Goal: Information Seeking & Learning: Learn about a topic

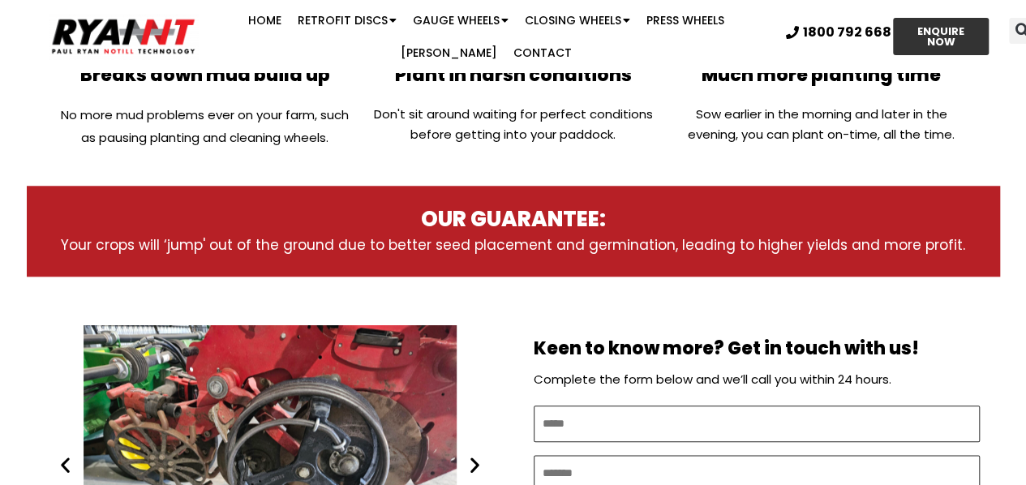
scroll to position [730, 0]
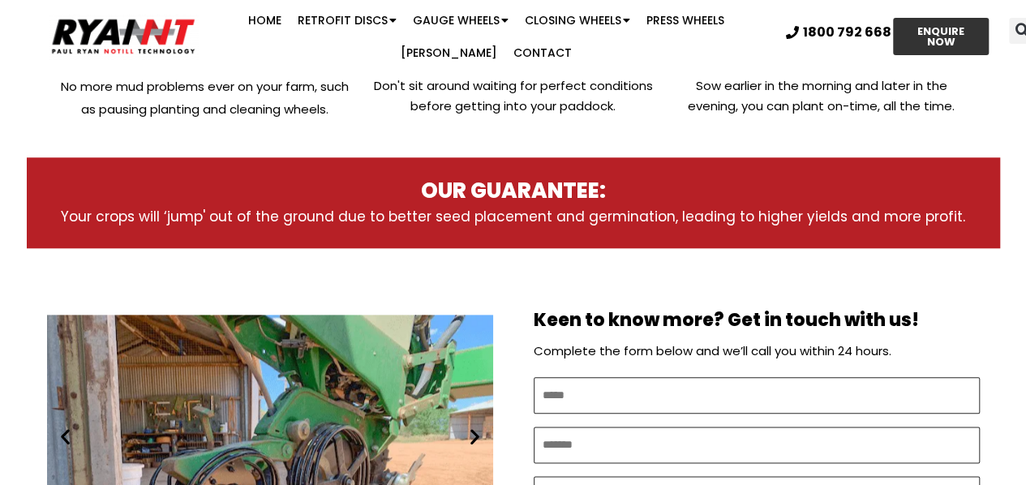
drag, startPoint x: 750, startPoint y: 158, endPoint x: 435, endPoint y: 264, distance: 332.0
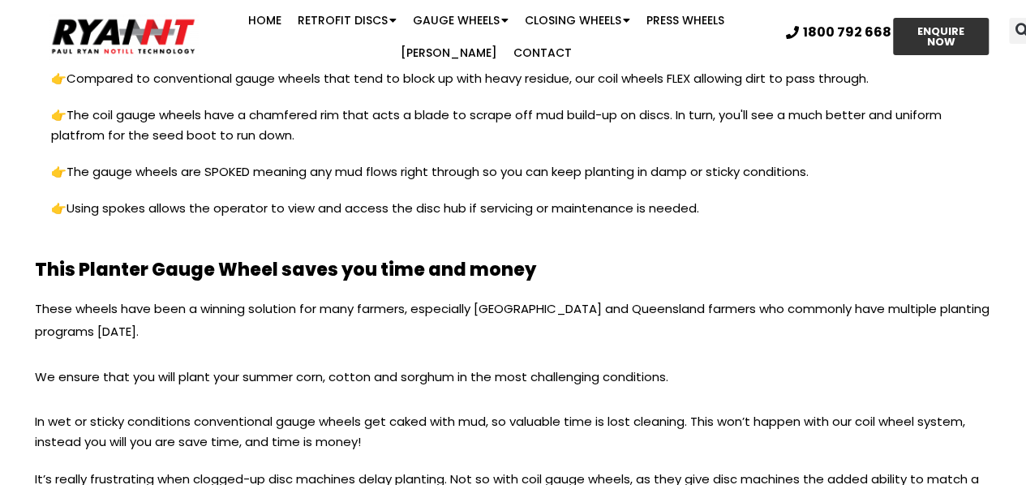
scroll to position [2029, 0]
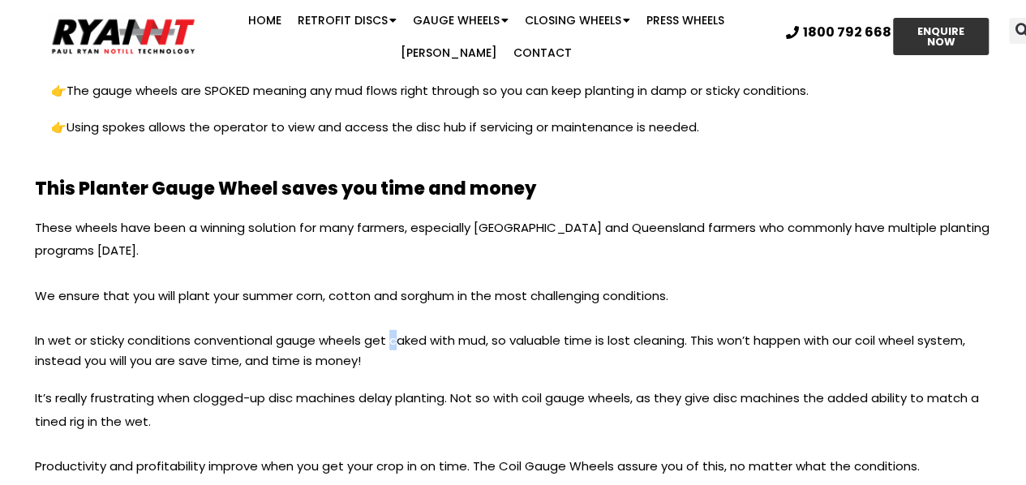
click at [390, 335] on p "In wet or sticky conditions conventional gauge wheels get caked with mud, so va…" at bounding box center [513, 358] width 957 height 57
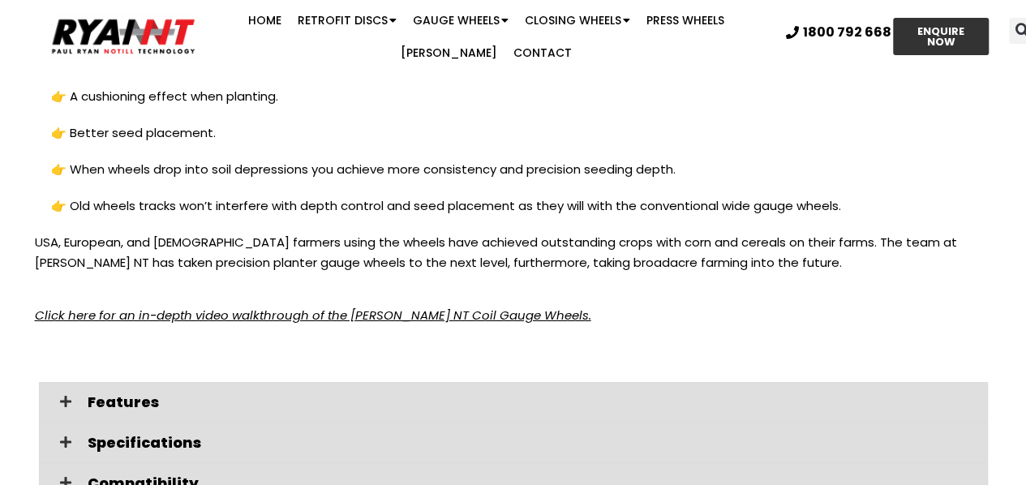
scroll to position [2840, 0]
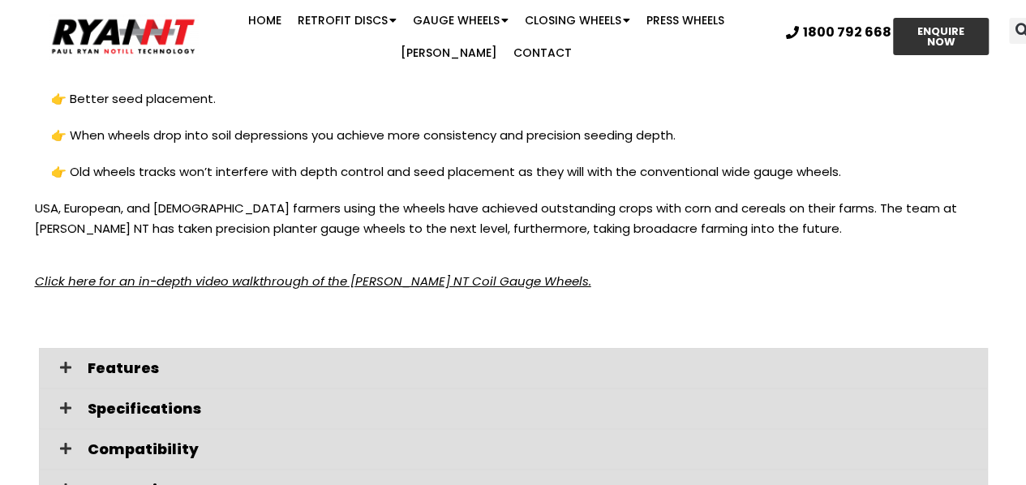
click at [235, 278] on em "Click here for an in-depth video walkthrough of the [PERSON_NAME] NT Coil Gauge…" at bounding box center [313, 281] width 557 height 17
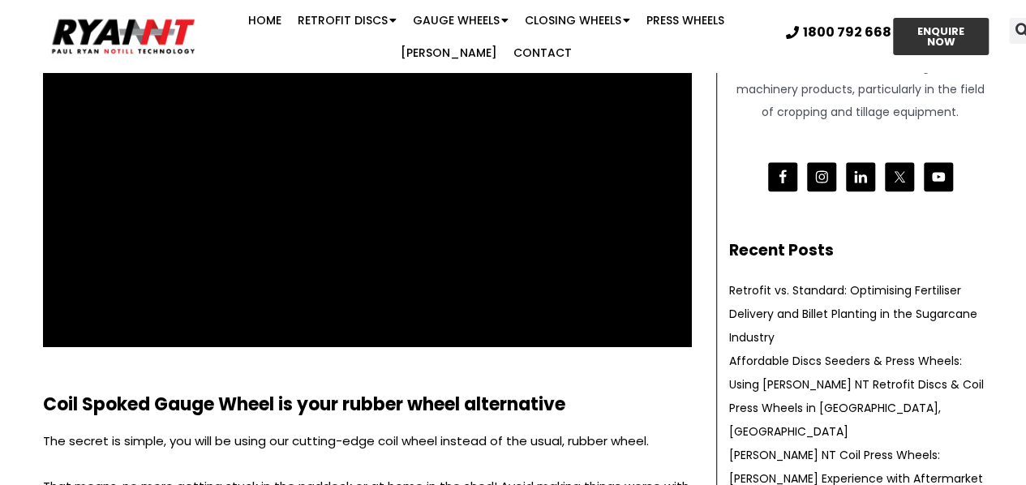
scroll to position [243, 0]
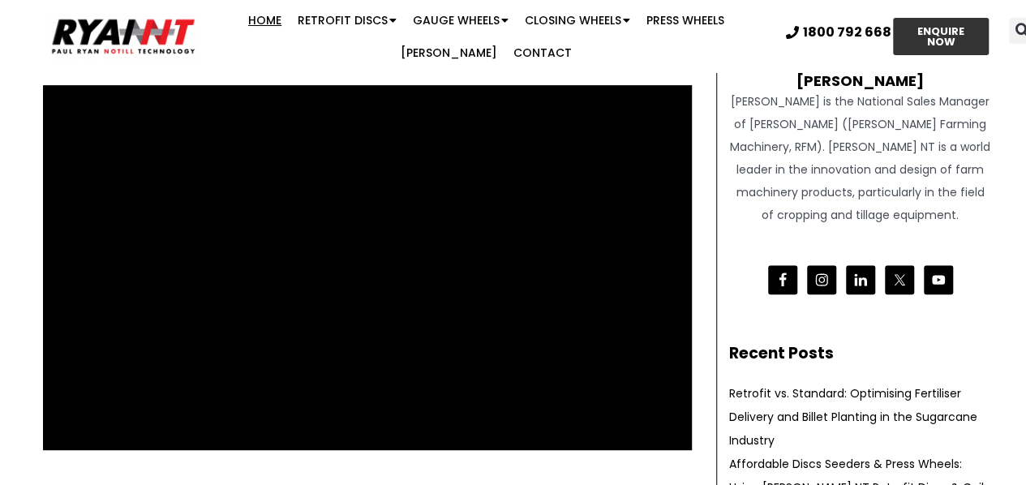
click at [240, 18] on link "Home" at bounding box center [264, 20] width 49 height 32
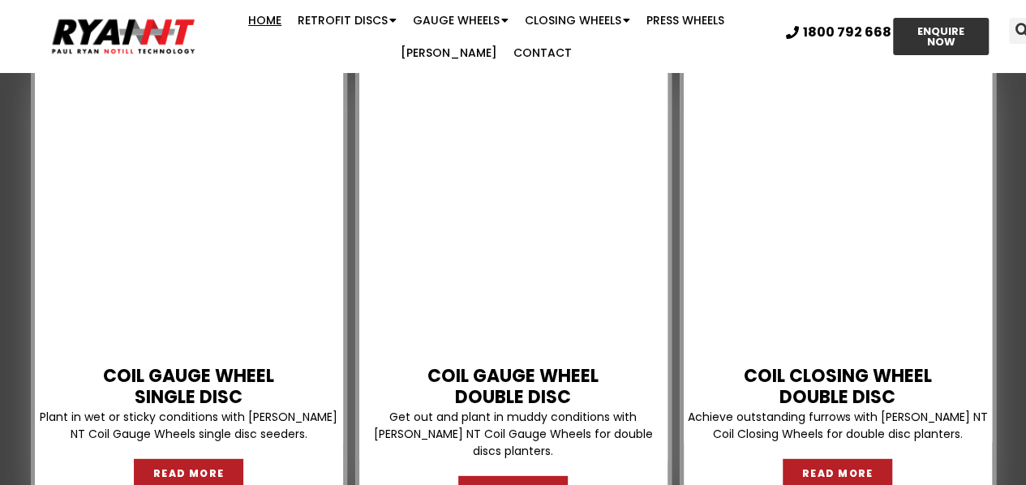
scroll to position [2029, 0]
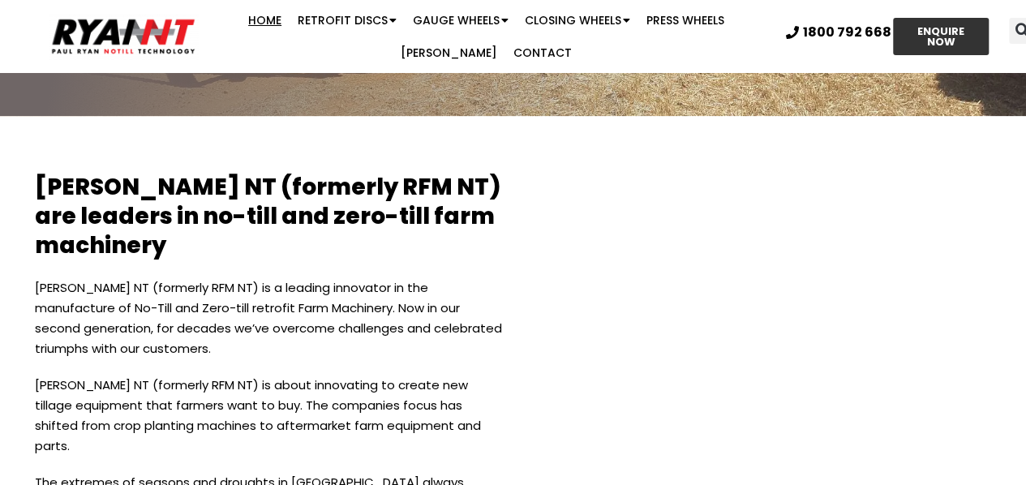
scroll to position [3327, 0]
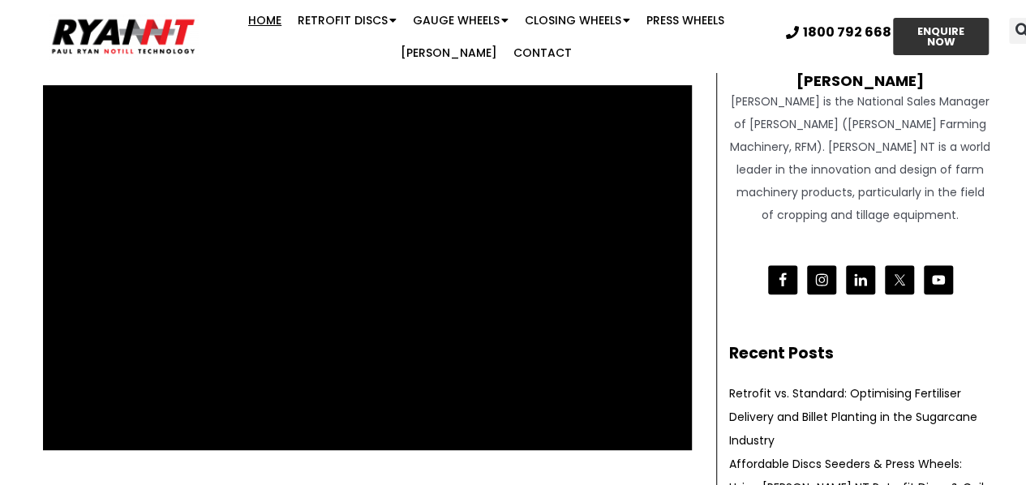
click at [243, 22] on link "Home" at bounding box center [264, 20] width 49 height 32
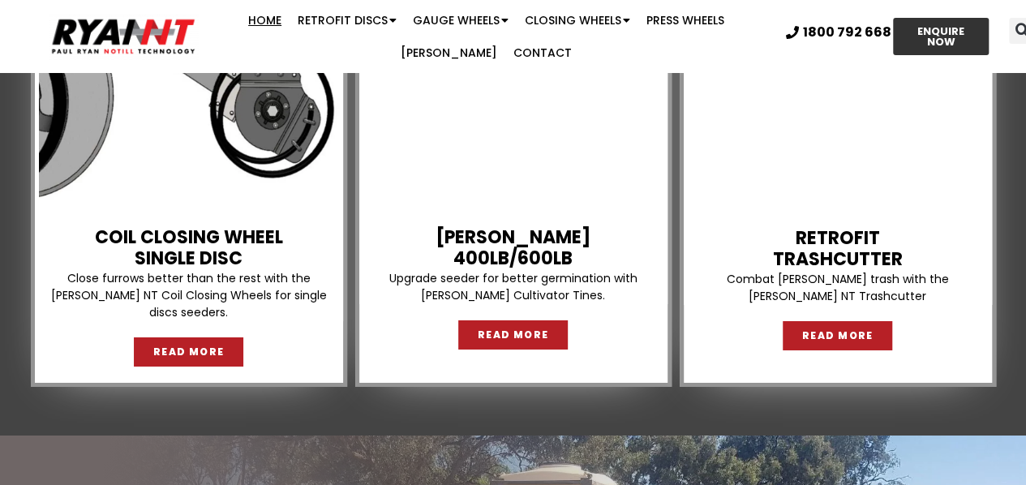
scroll to position [2678, 0]
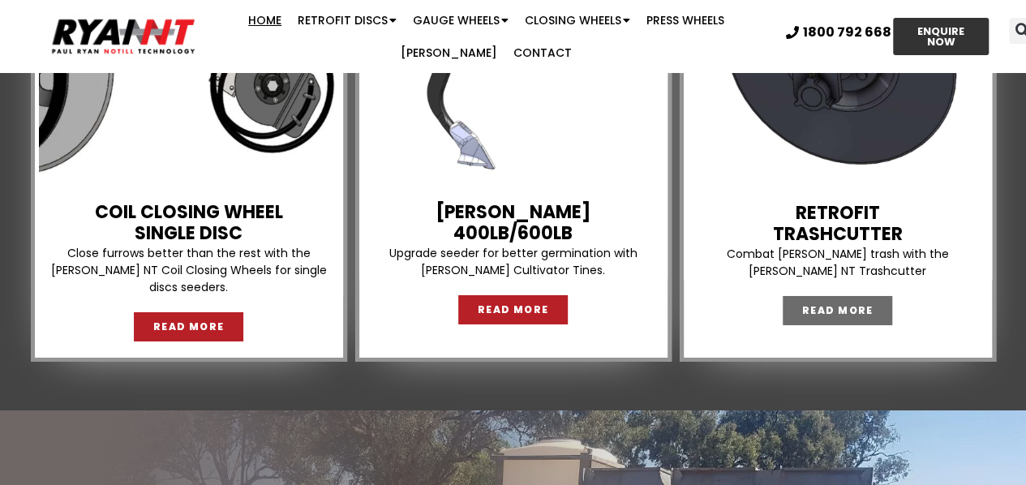
click at [819, 296] on link "READ MORE" at bounding box center [838, 310] width 110 height 29
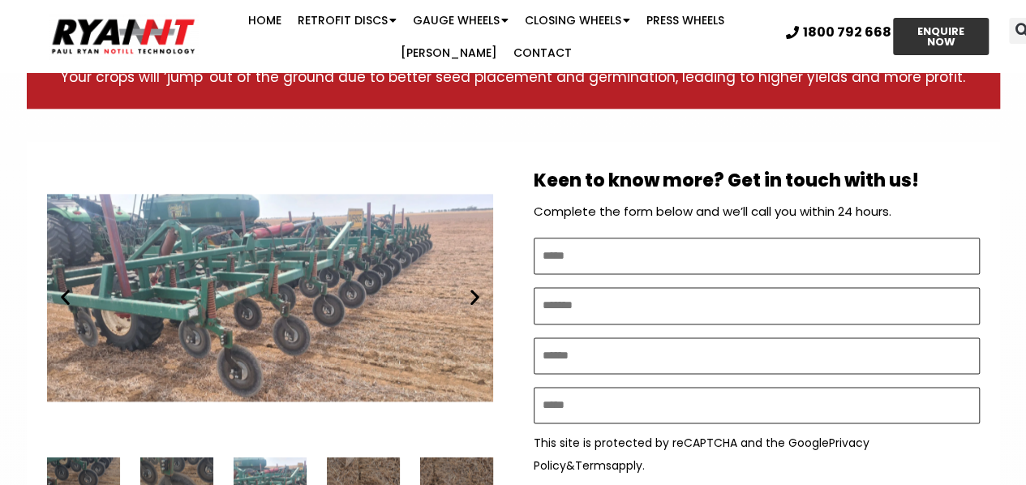
scroll to position [811, 0]
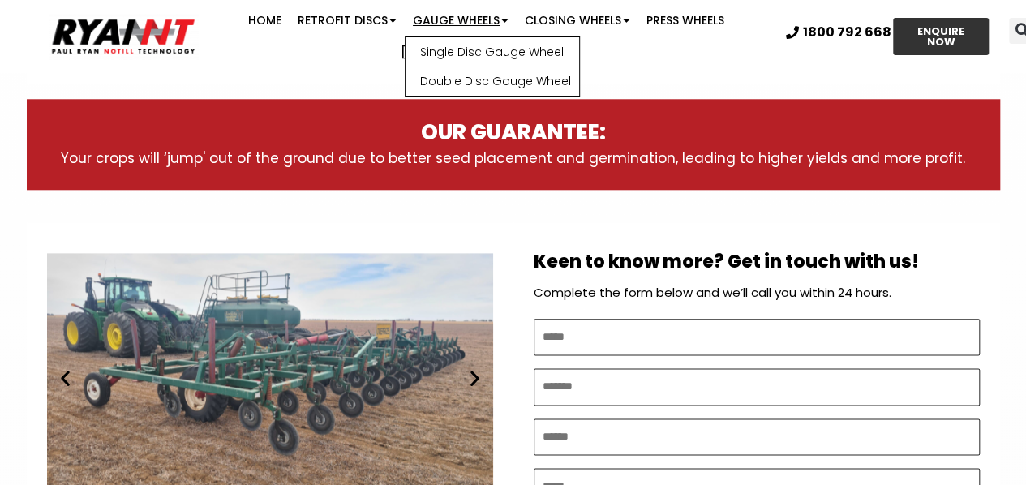
click at [405, 20] on link "Gauge Wheels" at bounding box center [461, 20] width 112 height 32
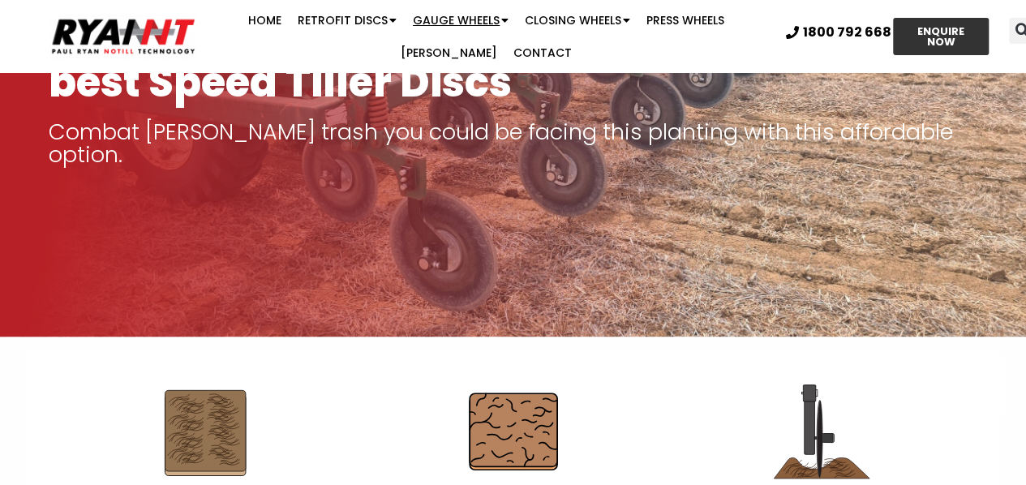
scroll to position [325, 0]
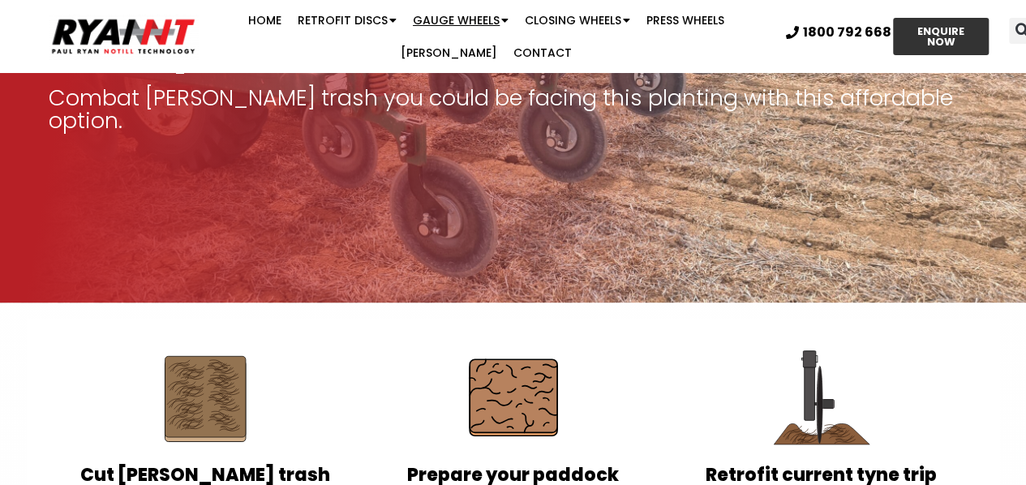
click at [405, 22] on link "Gauge Wheels" at bounding box center [461, 20] width 112 height 32
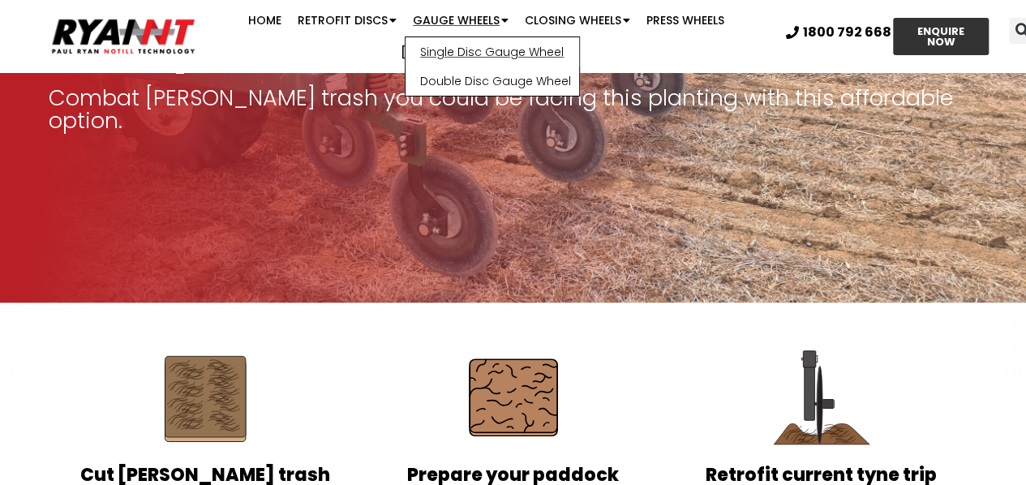
click at [415, 46] on link "Single Disc Gauge Wheel" at bounding box center [493, 51] width 174 height 29
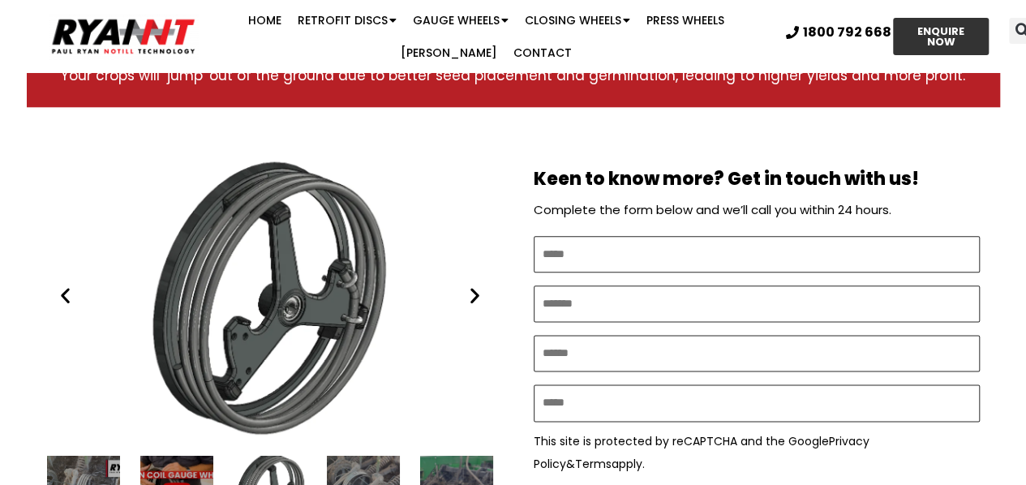
scroll to position [893, 0]
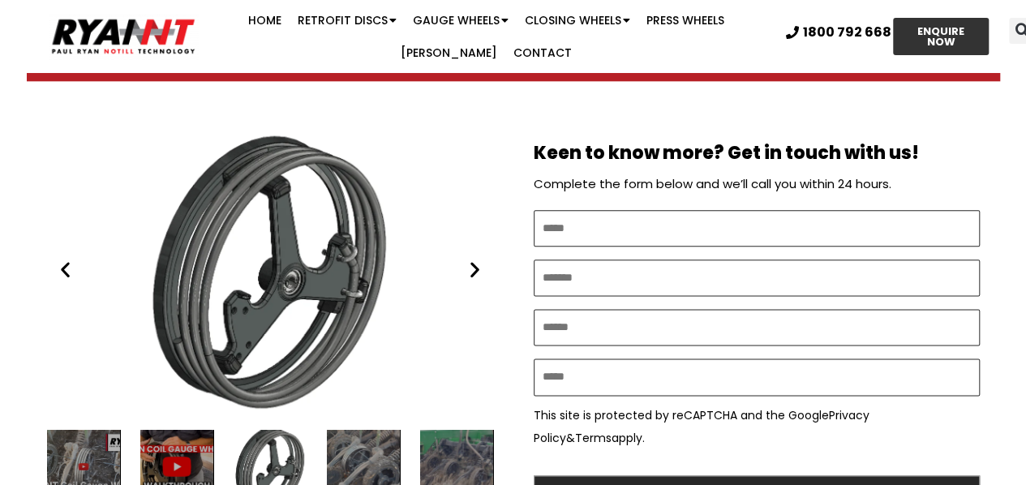
click at [480, 270] on icon "Next slide" at bounding box center [475, 270] width 20 height 20
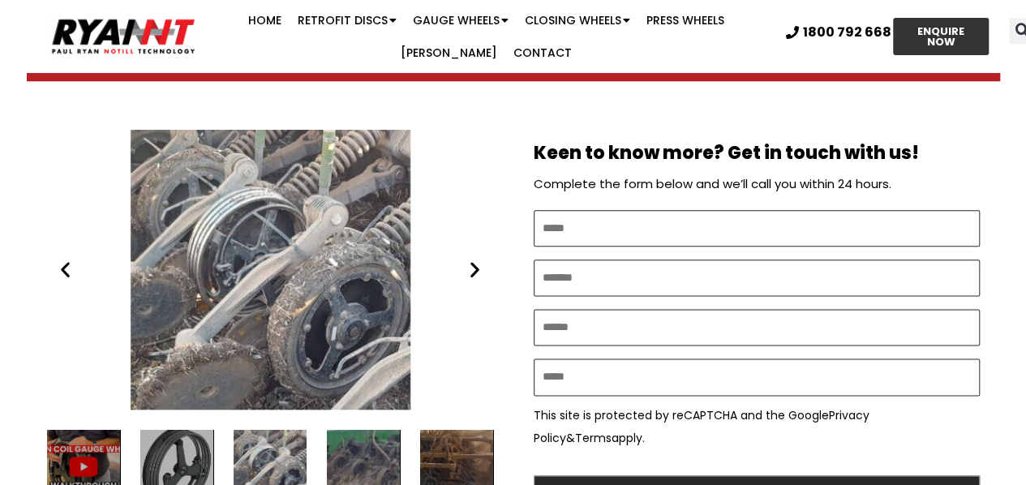
click at [480, 269] on icon "Next slide" at bounding box center [475, 270] width 20 height 20
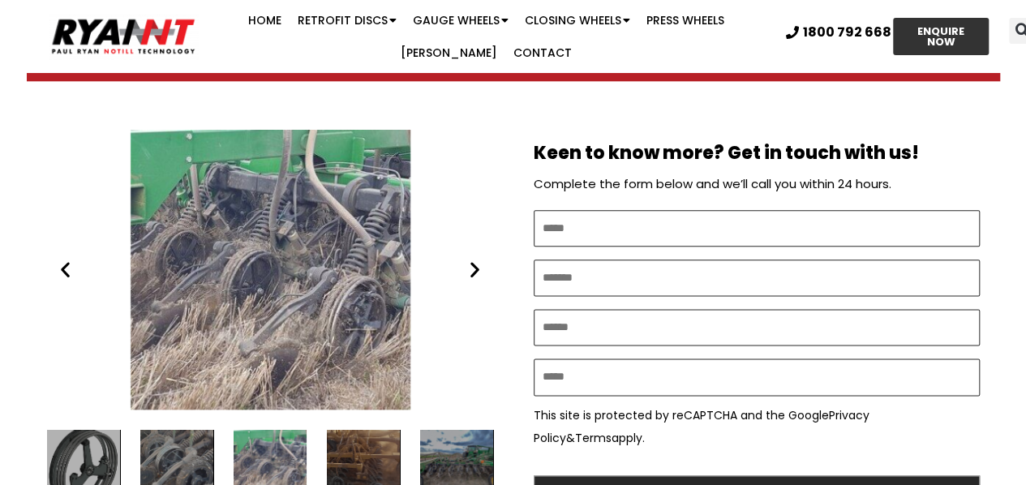
click at [479, 269] on icon "Next slide" at bounding box center [475, 270] width 20 height 20
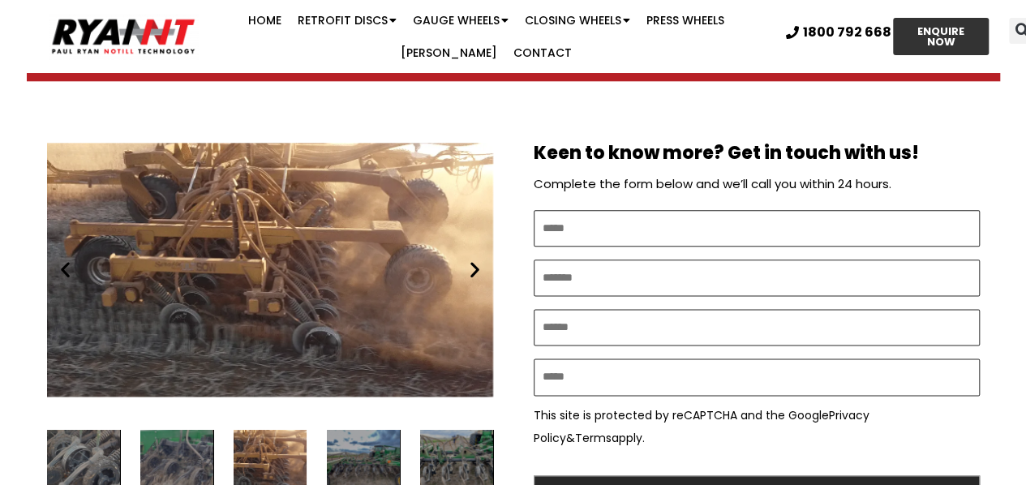
click at [479, 268] on icon "Next slide" at bounding box center [475, 270] width 20 height 20
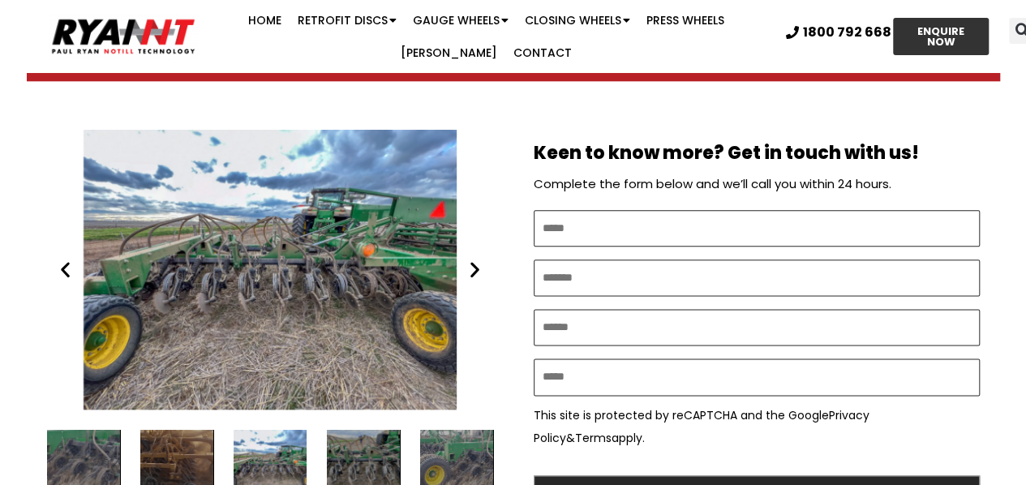
click at [479, 268] on icon "Next slide" at bounding box center [475, 270] width 20 height 20
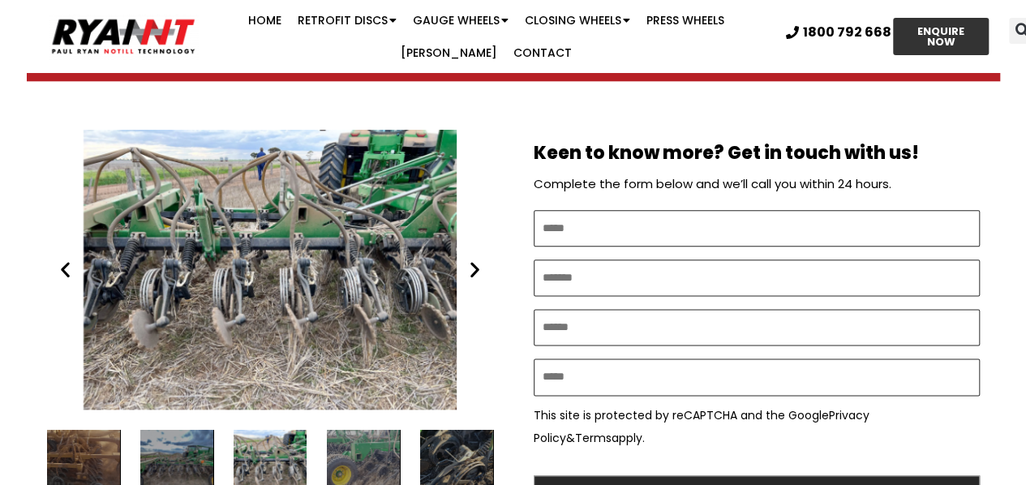
click at [479, 267] on icon "Next slide" at bounding box center [475, 270] width 20 height 20
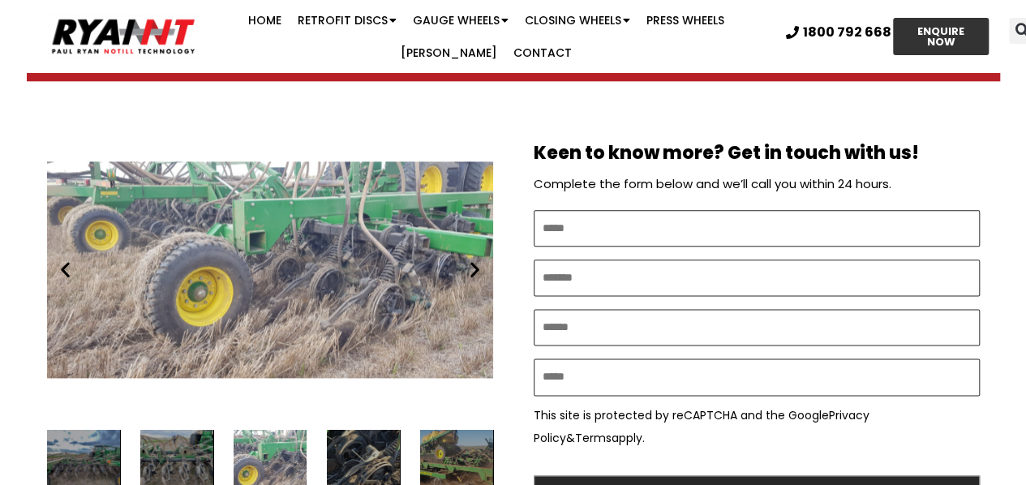
click at [479, 267] on icon "Next slide" at bounding box center [475, 270] width 20 height 20
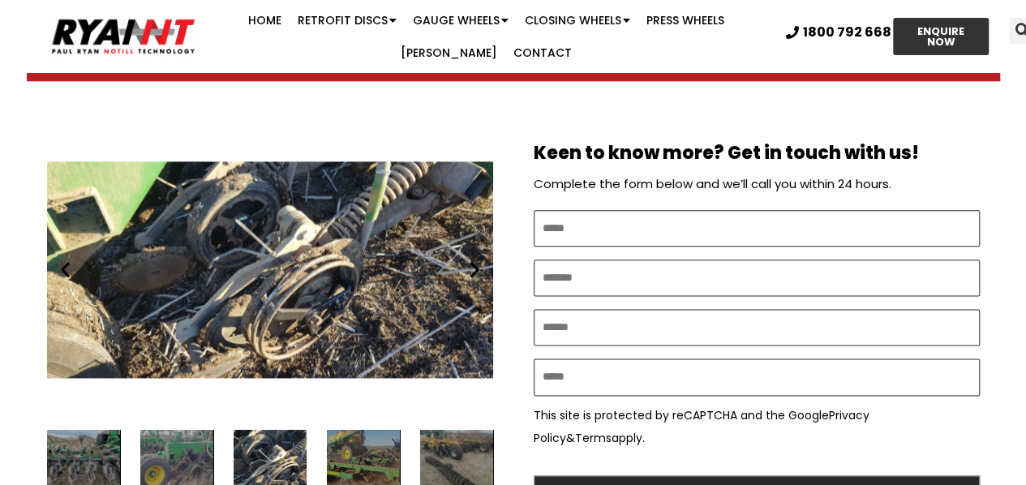
click at [479, 267] on icon "Next slide" at bounding box center [475, 270] width 20 height 20
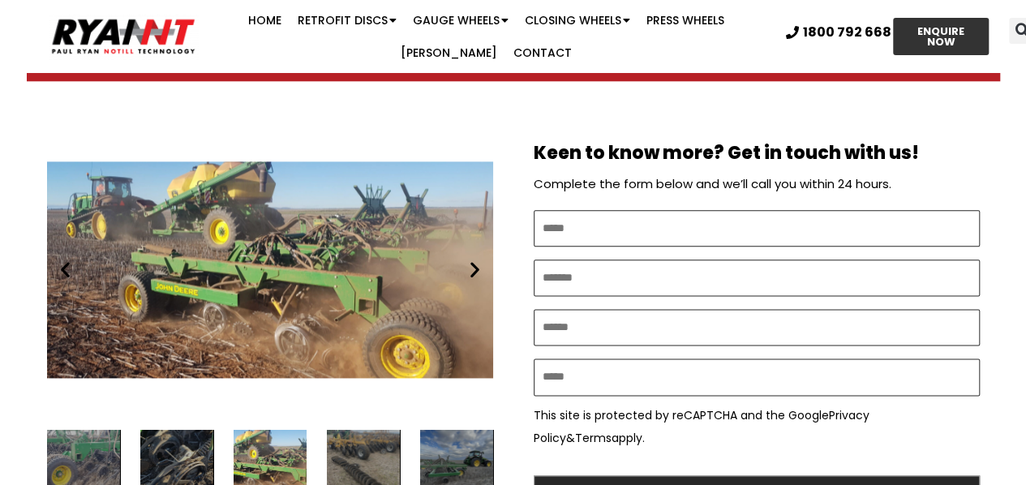
click at [468, 260] on icon "Next slide" at bounding box center [475, 270] width 20 height 20
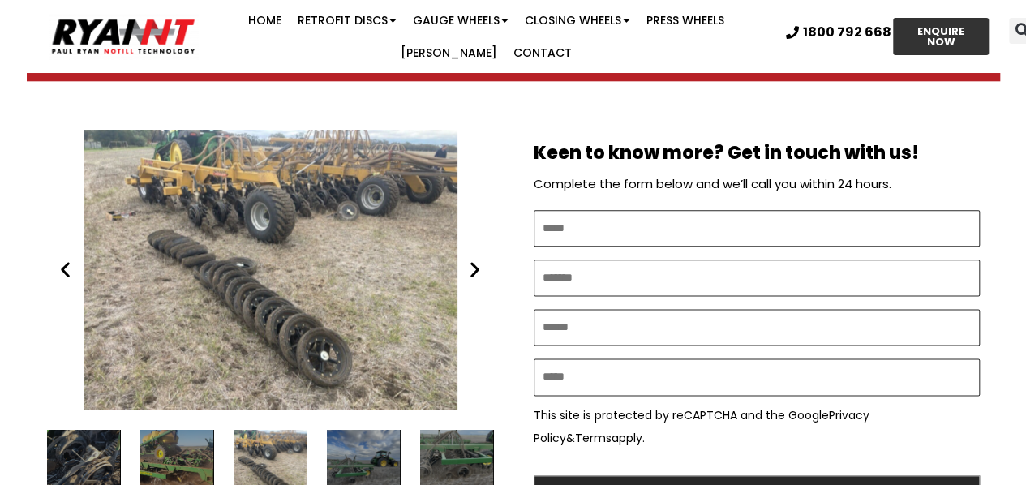
click at [451, 256] on div "Old gauge wheels on the ground serafin disc seeder" at bounding box center [270, 270] width 446 height 280
click at [477, 267] on icon "Next slide" at bounding box center [475, 270] width 20 height 20
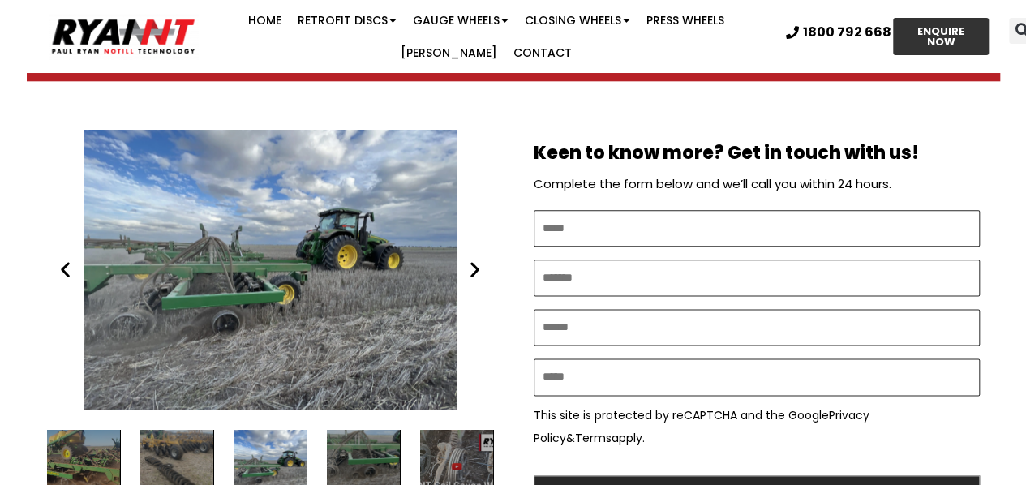
click at [477, 266] on icon "Next slide" at bounding box center [475, 270] width 20 height 20
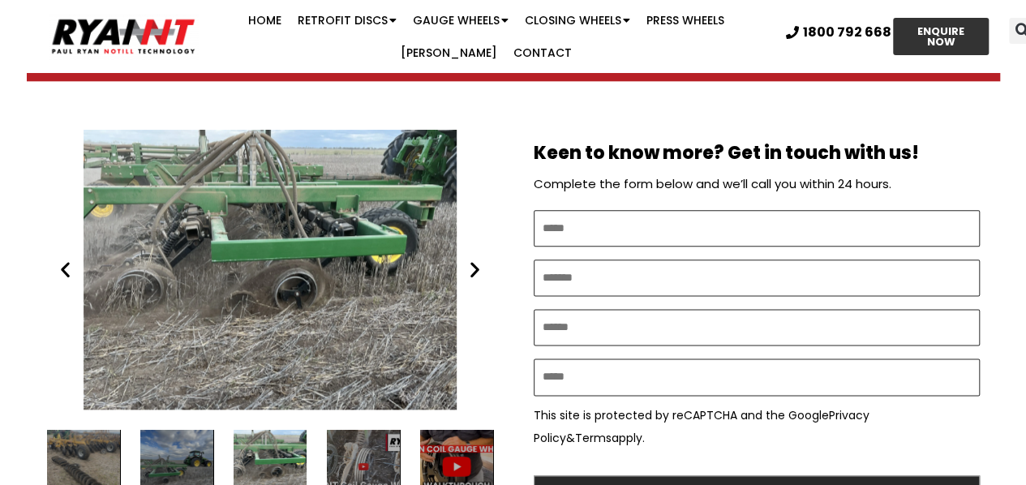
click at [475, 263] on icon "Next slide" at bounding box center [475, 270] width 20 height 20
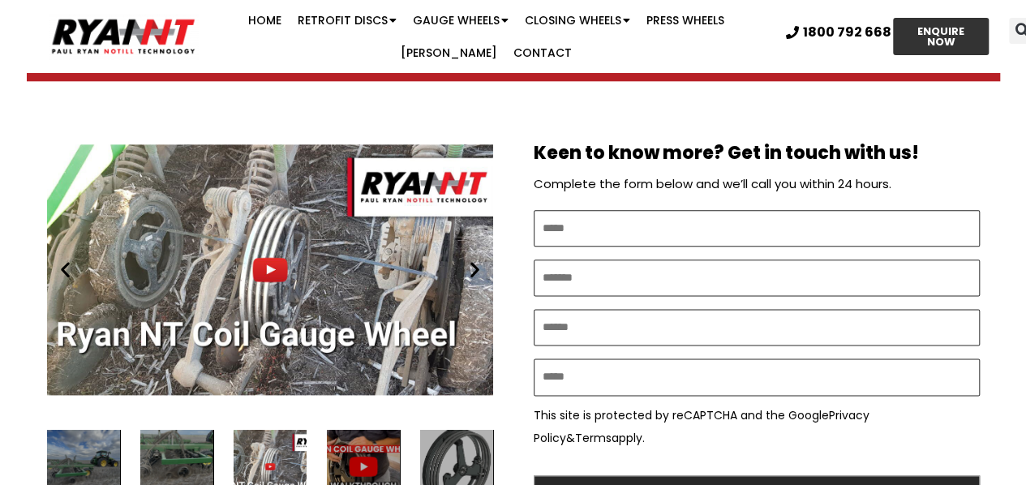
click at [476, 262] on icon "Next slide" at bounding box center [475, 270] width 20 height 20
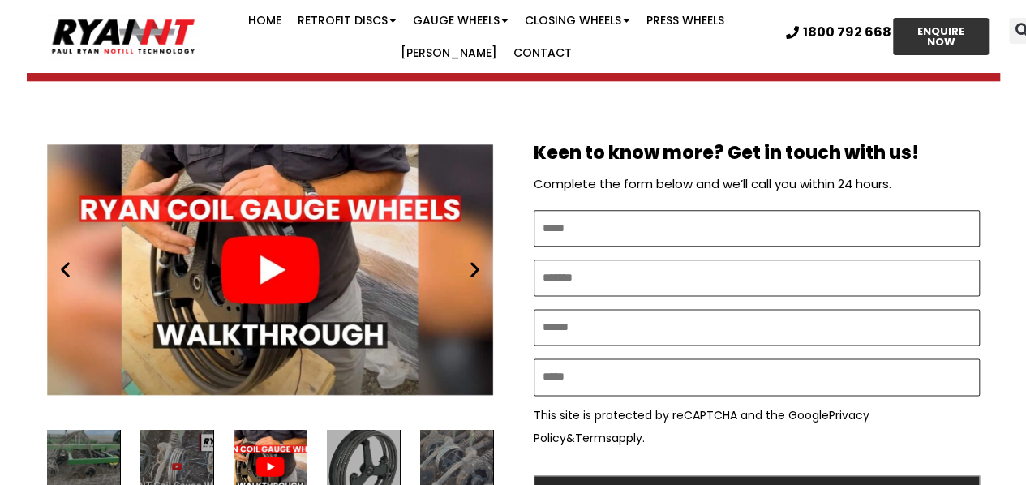
click at [272, 268] on div "Play" at bounding box center [270, 270] width 446 height 280
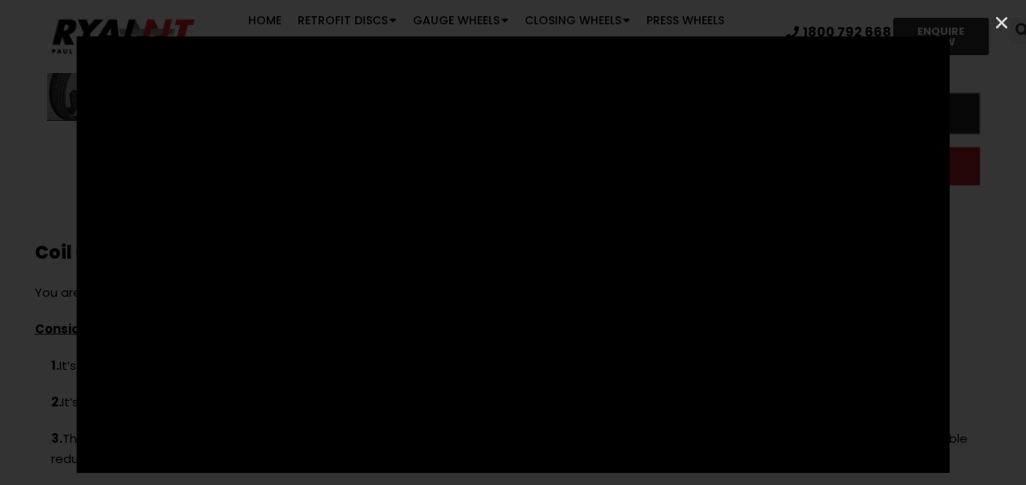
scroll to position [1298, 0]
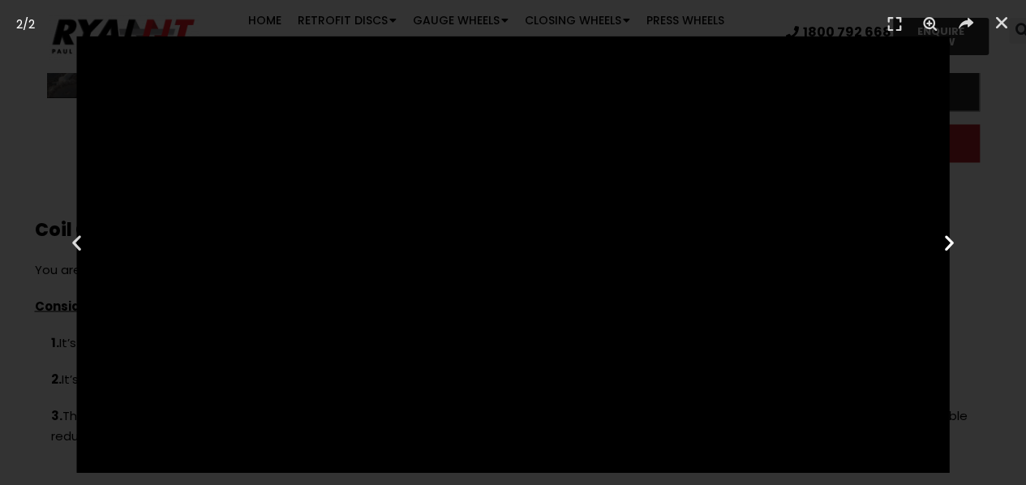
click at [942, 282] on div "Next" at bounding box center [949, 242] width 154 height 485
drag, startPoint x: 939, startPoint y: 286, endPoint x: 933, endPoint y: 265, distance: 22.6
click at [927, 410] on div "Next" at bounding box center [949, 242] width 154 height 485
click at [949, 243] on icon "Next slide" at bounding box center [950, 243] width 20 height 20
click at [947, 247] on icon "Next slide" at bounding box center [950, 243] width 20 height 20
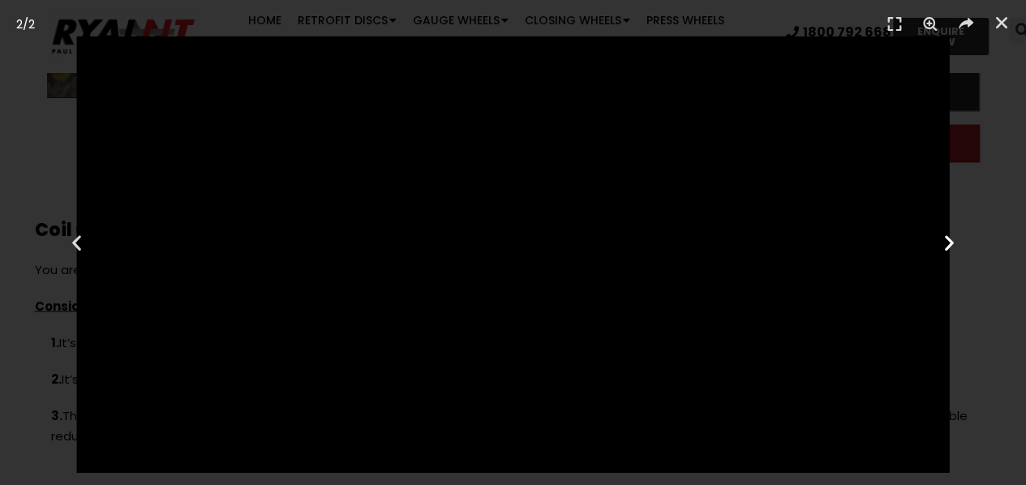
click at [945, 246] on icon "Next slide" at bounding box center [950, 243] width 20 height 20
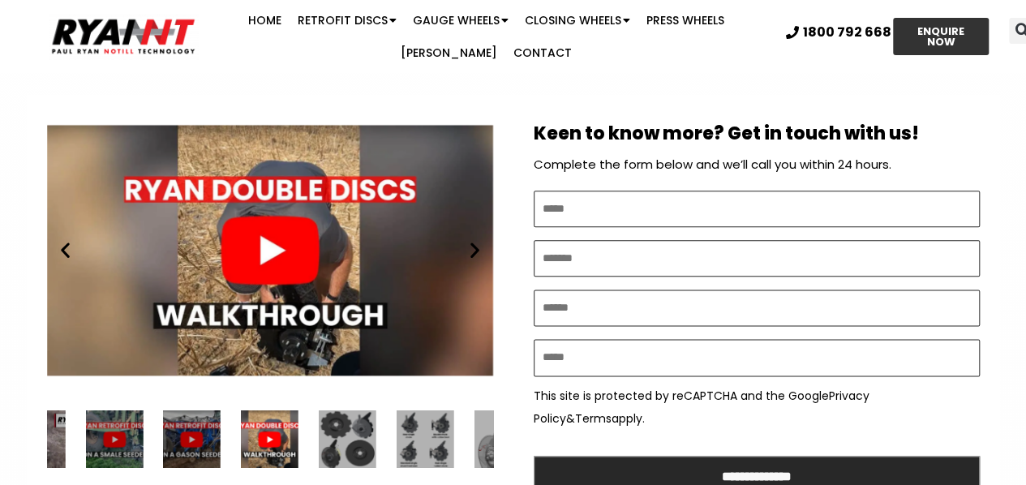
scroll to position [893, 0]
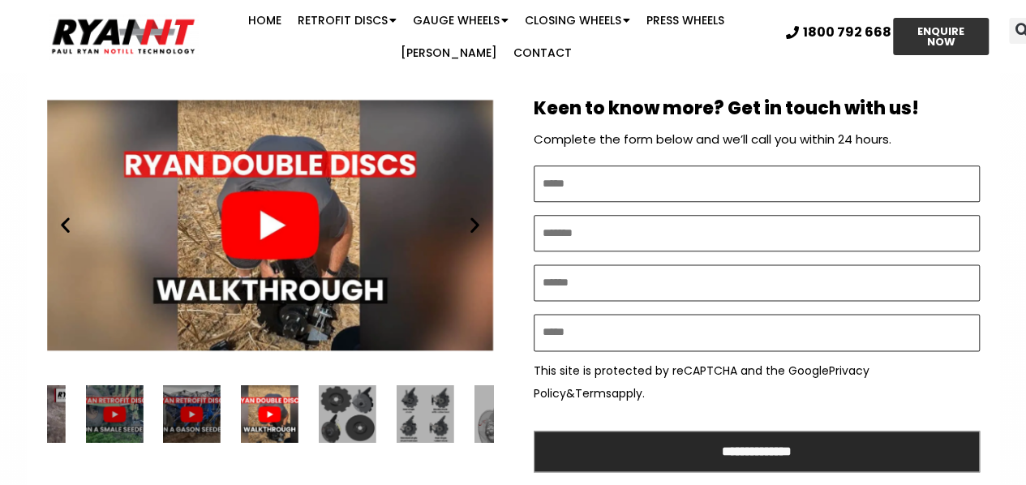
click at [255, 231] on div "Play" at bounding box center [270, 225] width 446 height 280
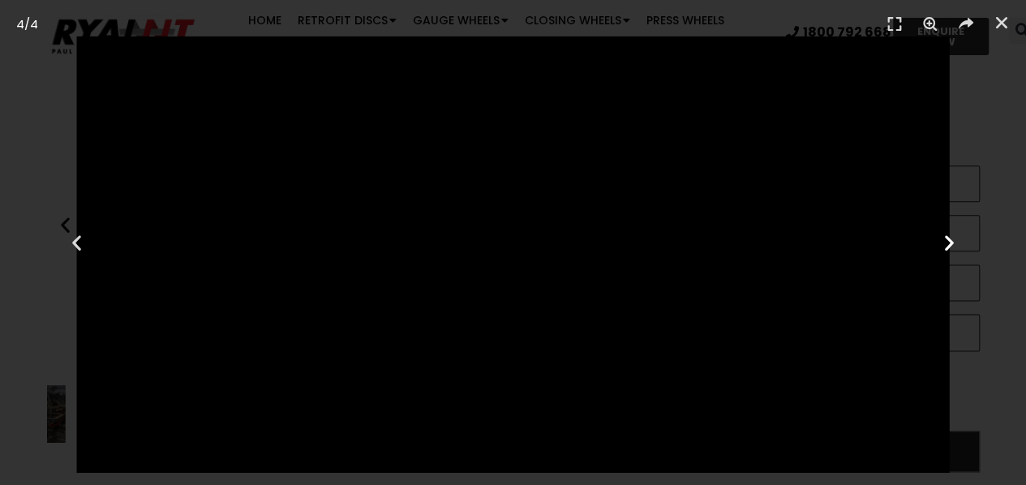
click at [946, 235] on icon "Next slide" at bounding box center [950, 243] width 20 height 20
